Goal: Transaction & Acquisition: Download file/media

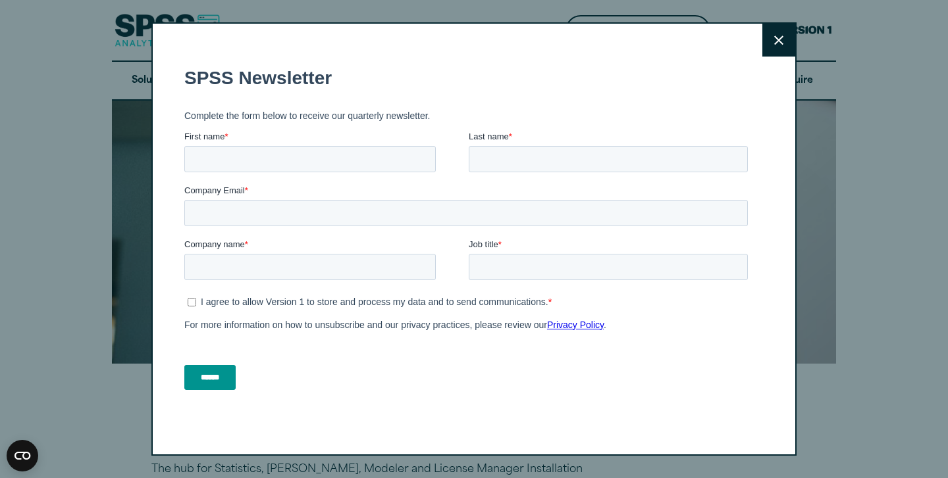
click at [776, 43] on icon at bounding box center [778, 41] width 9 height 10
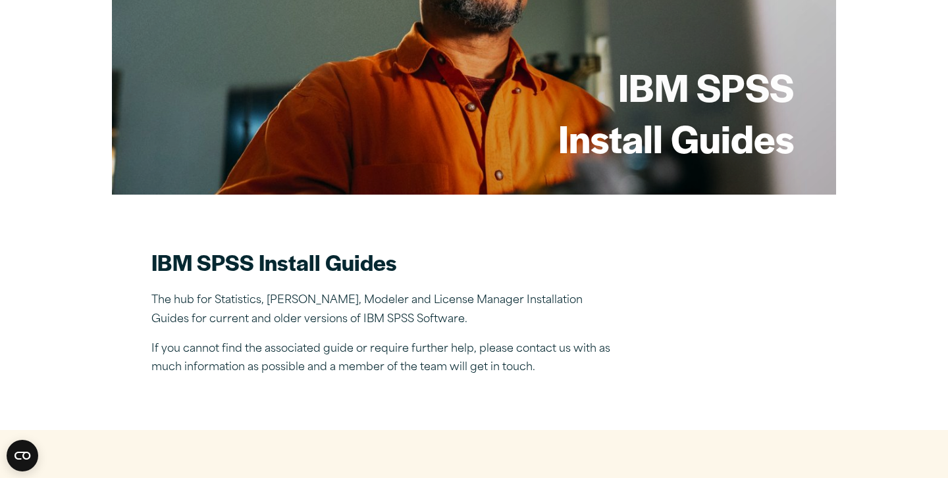
scroll to position [663, 0]
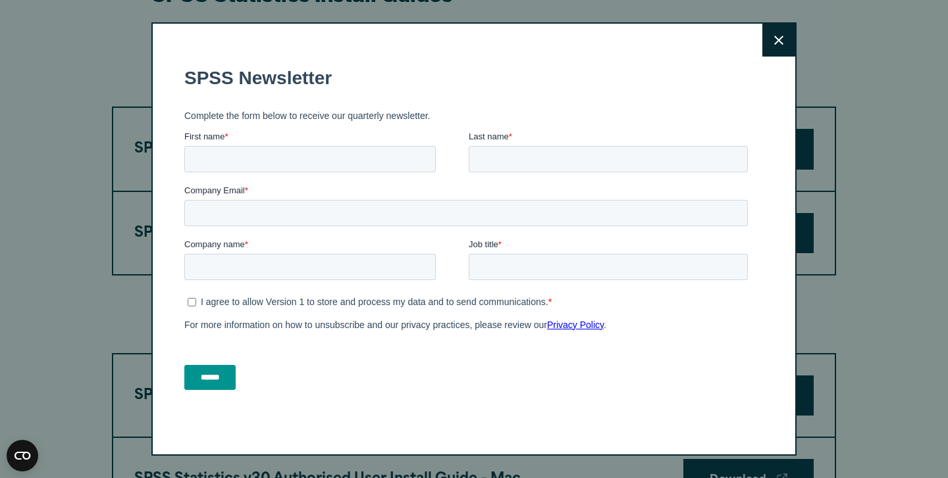
click at [781, 36] on icon at bounding box center [778, 41] width 9 height 10
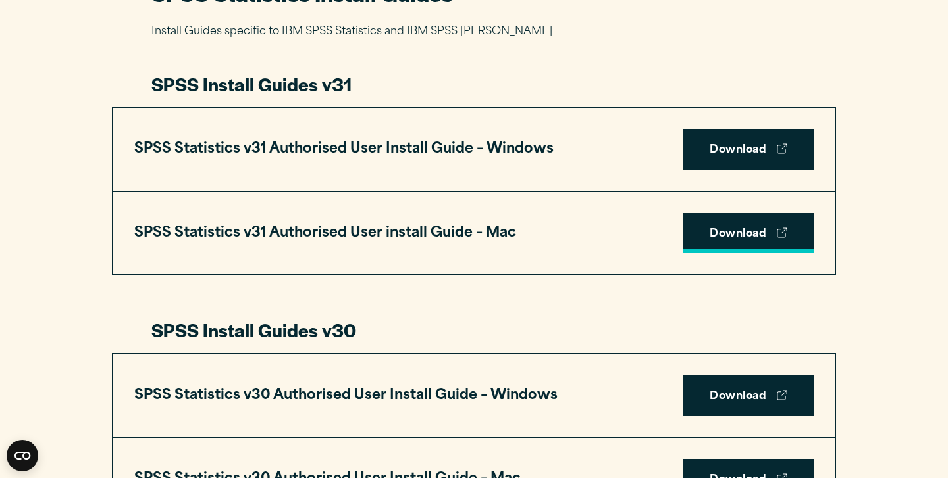
click at [755, 231] on link "Download" at bounding box center [748, 233] width 130 height 41
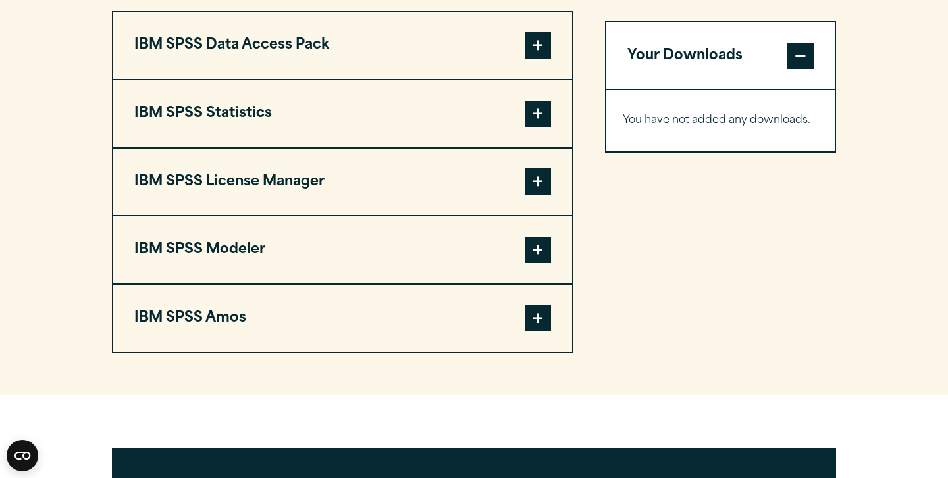
scroll to position [1057, 0]
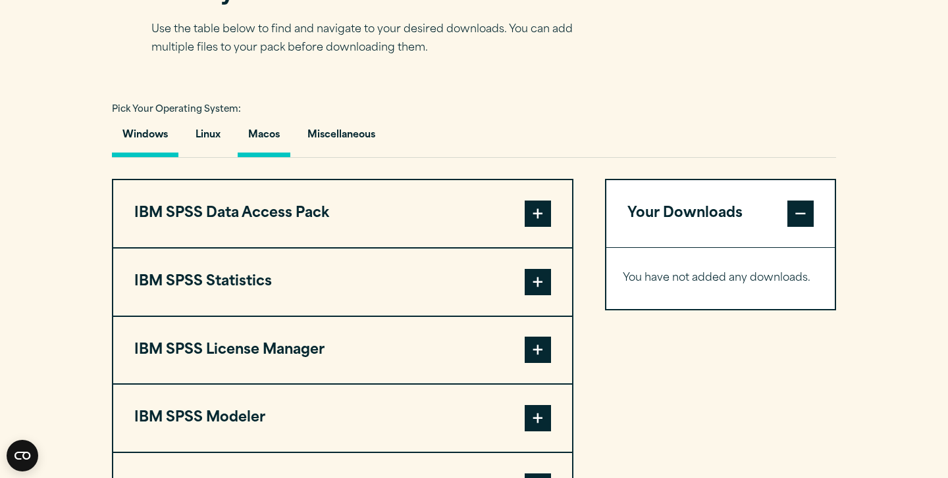
scroll to position [885, 0]
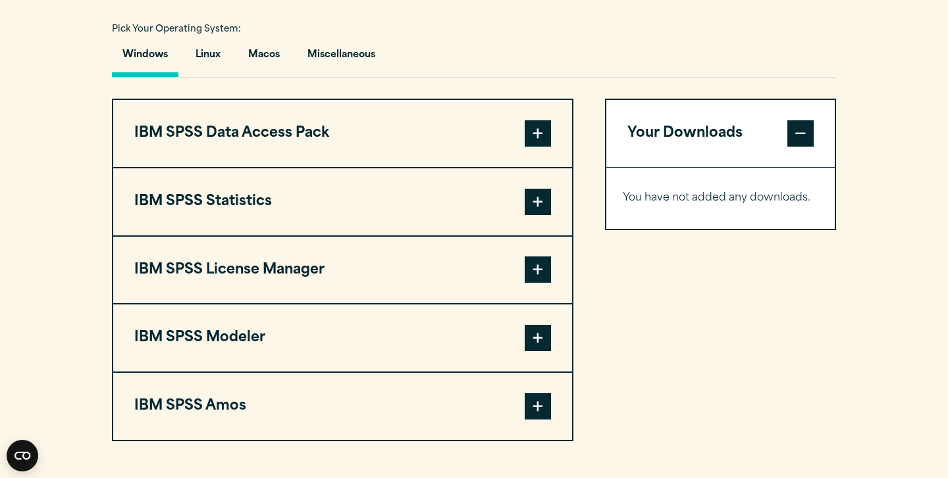
scroll to position [963, 0]
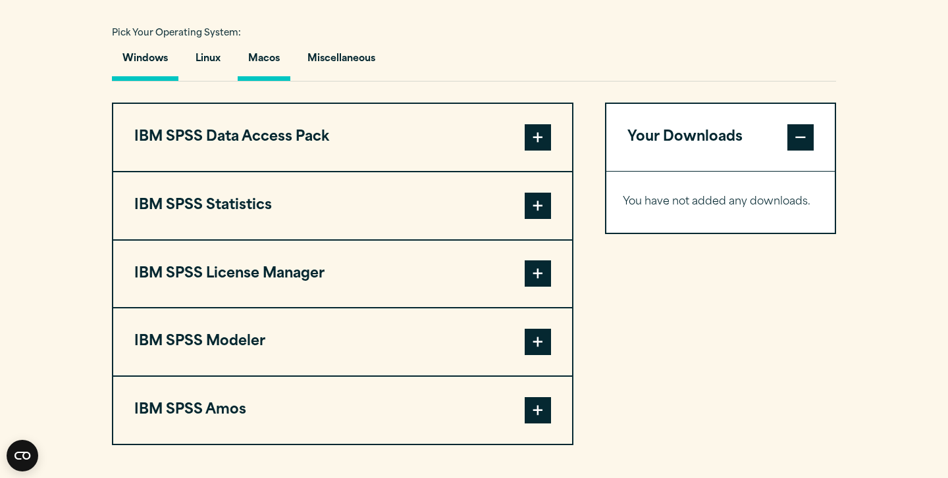
click at [270, 64] on button "Macos" at bounding box center [264, 62] width 53 height 38
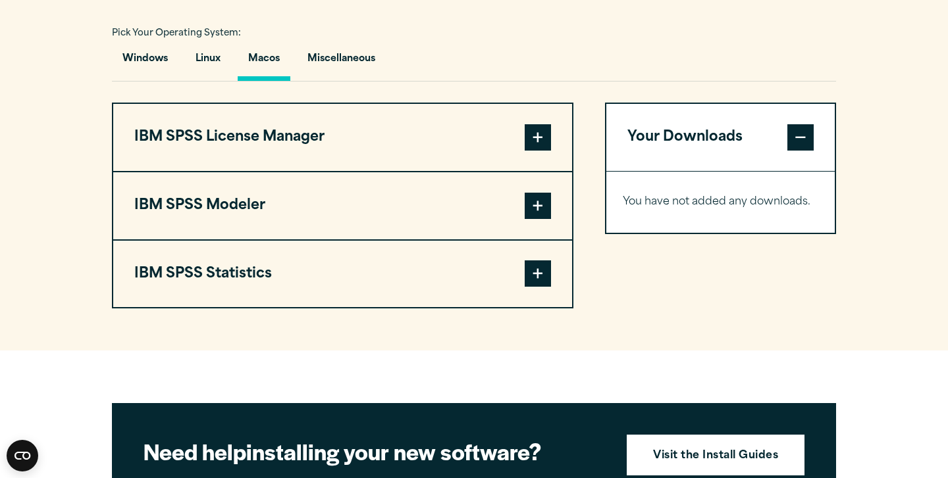
click at [528, 279] on span at bounding box center [537, 274] width 26 height 26
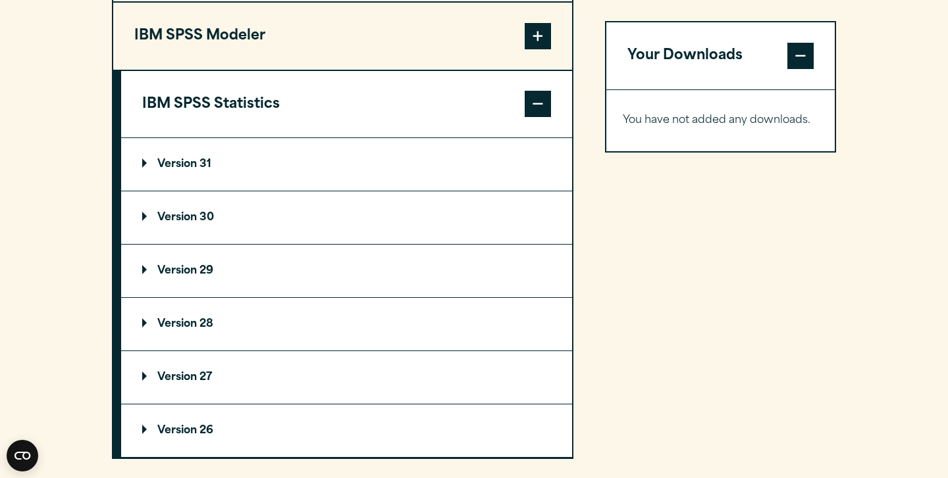
scroll to position [1151, 0]
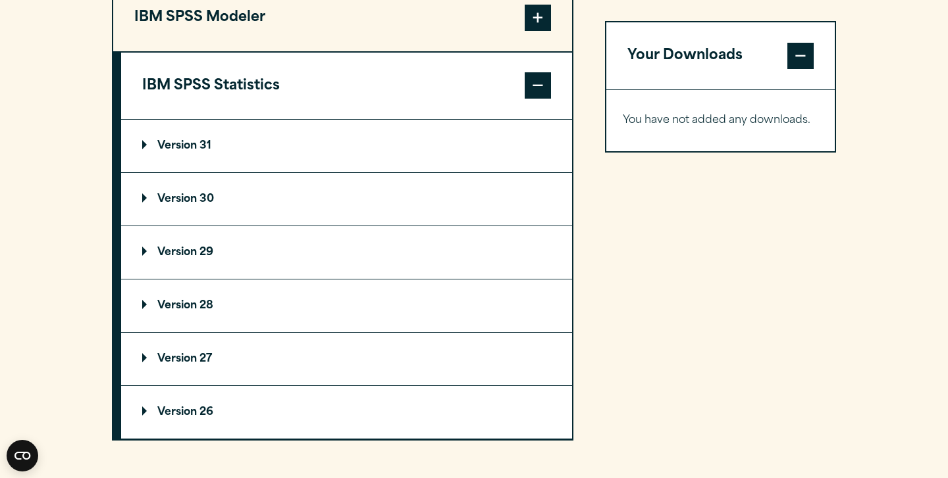
click at [238, 216] on summary "Version 30" at bounding box center [346, 199] width 451 height 53
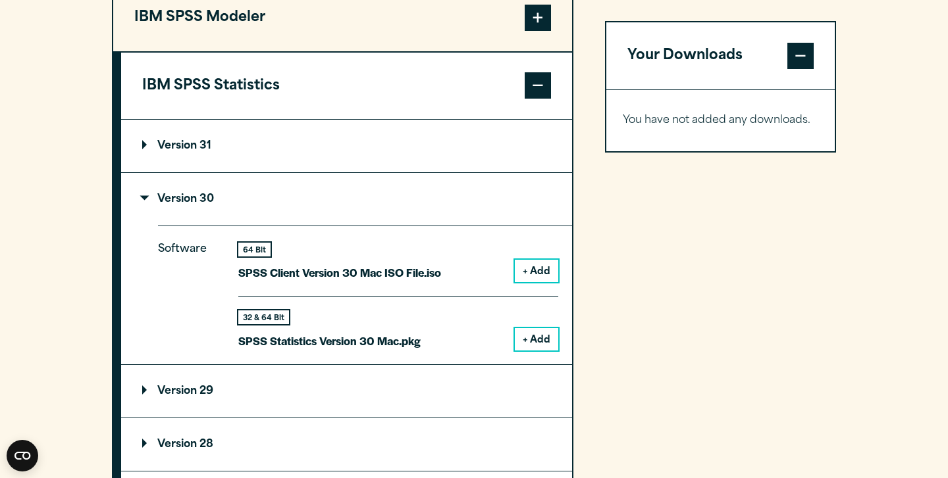
click at [545, 340] on button "+ Add" at bounding box center [536, 339] width 43 height 22
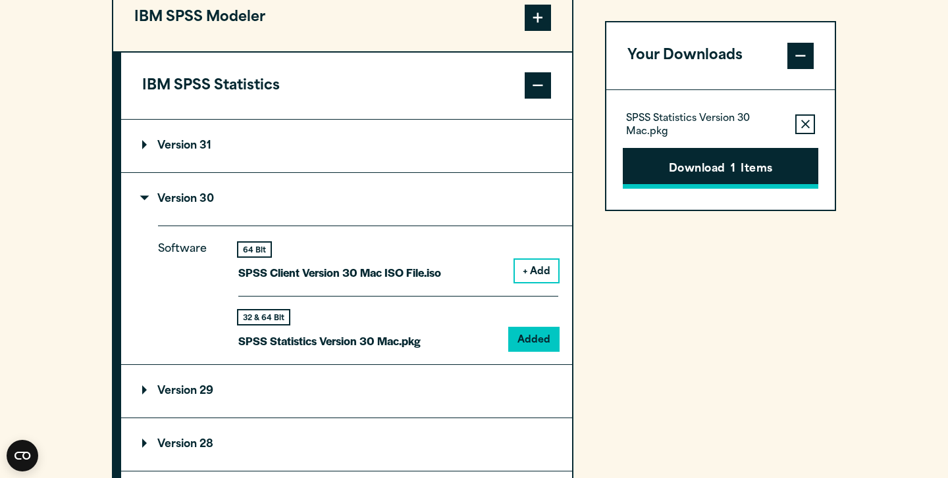
click at [758, 166] on button "Download 1 Items" at bounding box center [719, 168] width 195 height 41
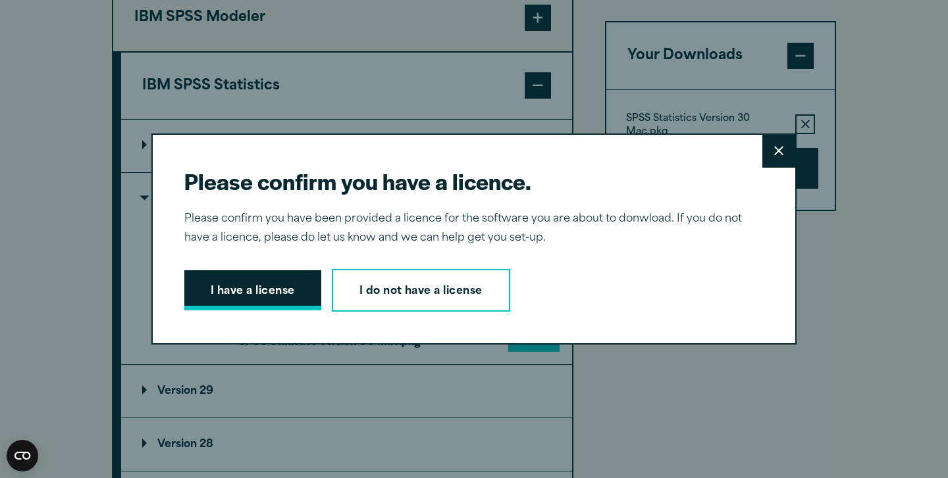
click at [216, 290] on button "I have a license" at bounding box center [252, 290] width 137 height 41
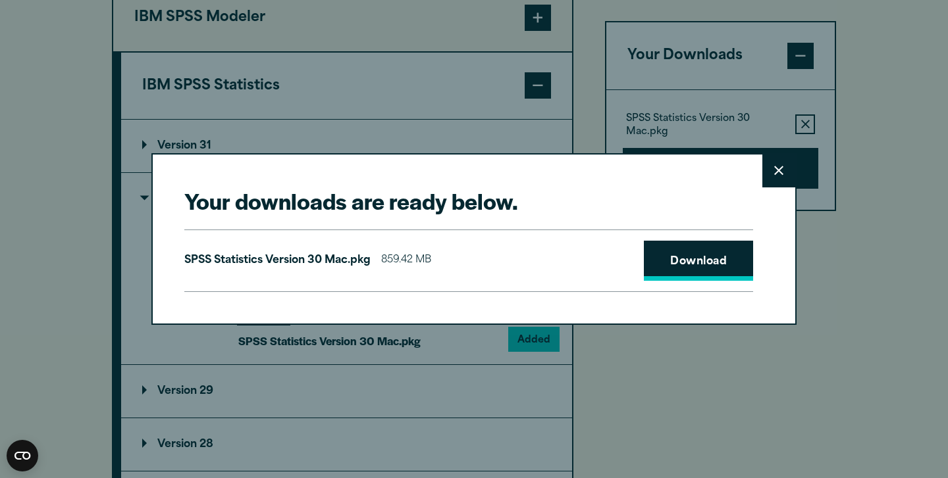
click at [682, 270] on link "Download" at bounding box center [698, 261] width 109 height 41
